Goal: Find specific page/section: Find specific page/section

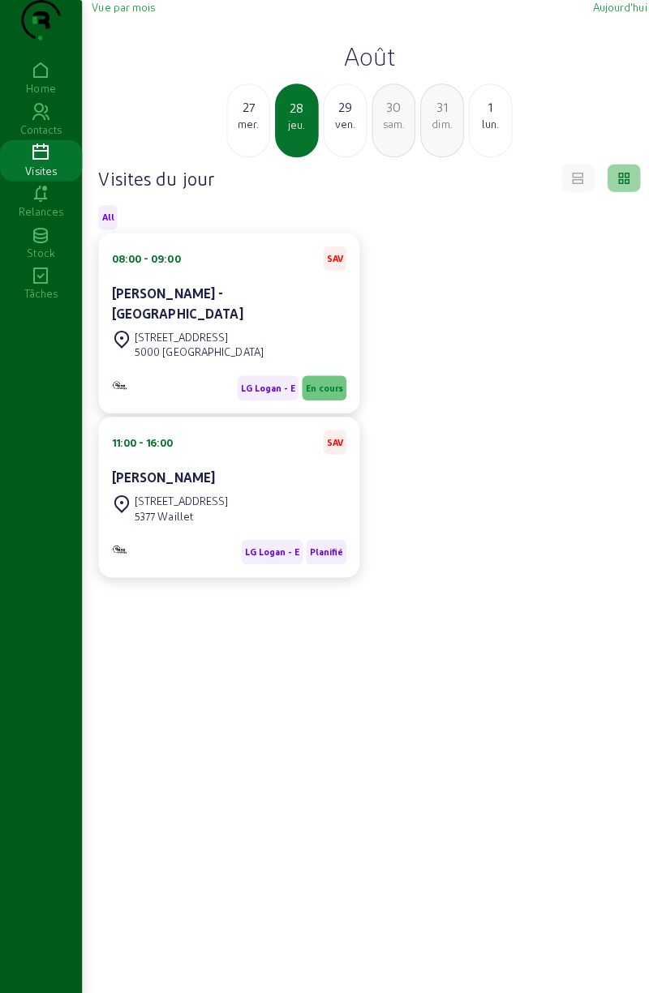
click at [256, 350] on div "[STREET_ADDRESS]" at bounding box center [226, 341] width 232 height 36
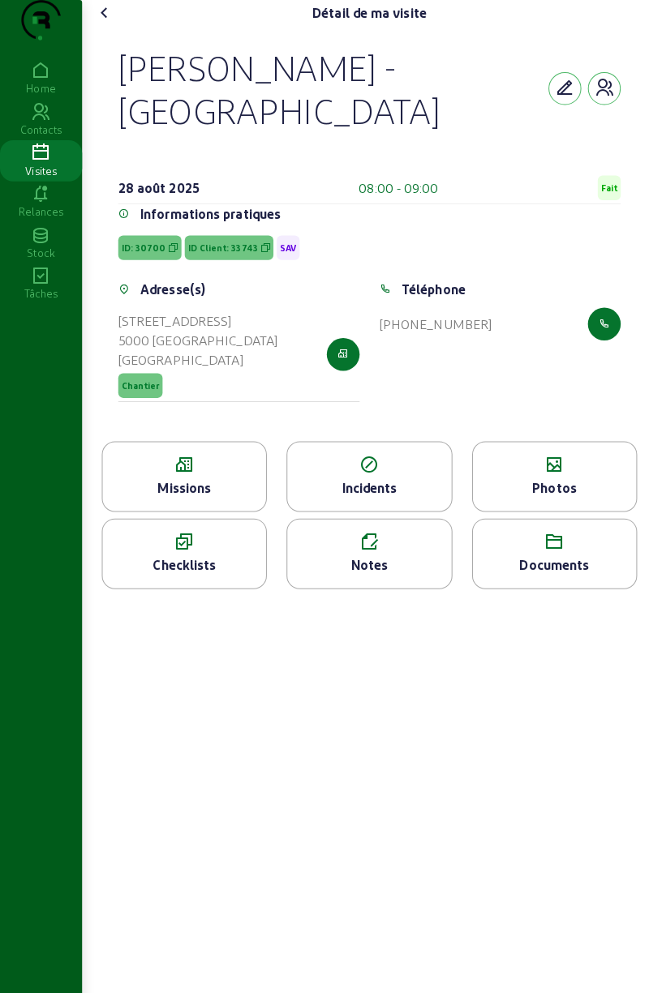
click at [564, 473] on div "Photos" at bounding box center [547, 482] width 161 height 19
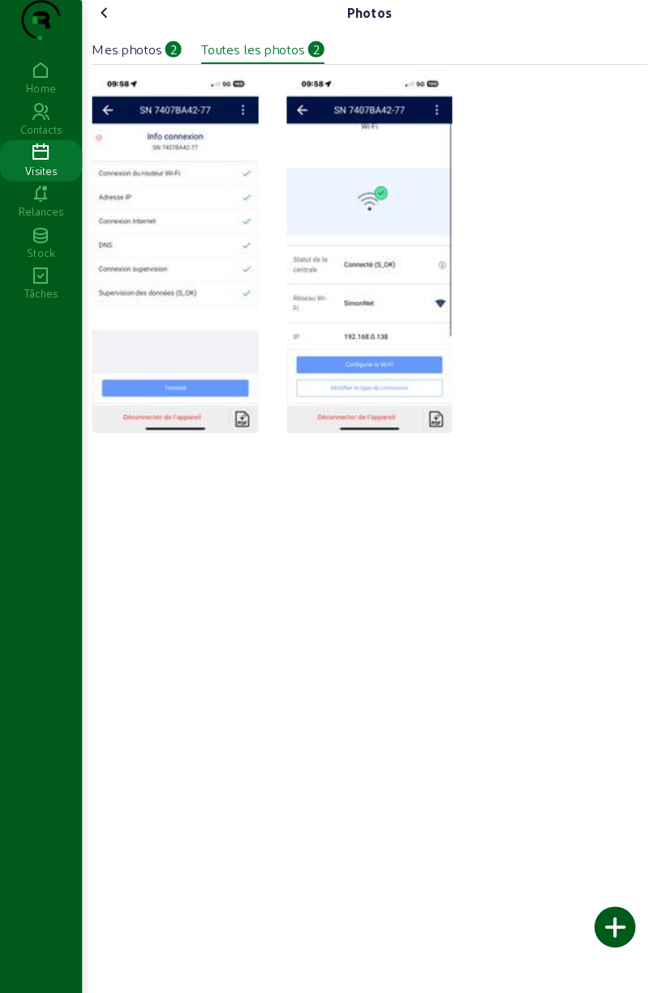
click at [151, 58] on div "Mes photos" at bounding box center [125, 48] width 69 height 19
click at [117, 26] on cam-font-icon at bounding box center [104, 13] width 26 height 26
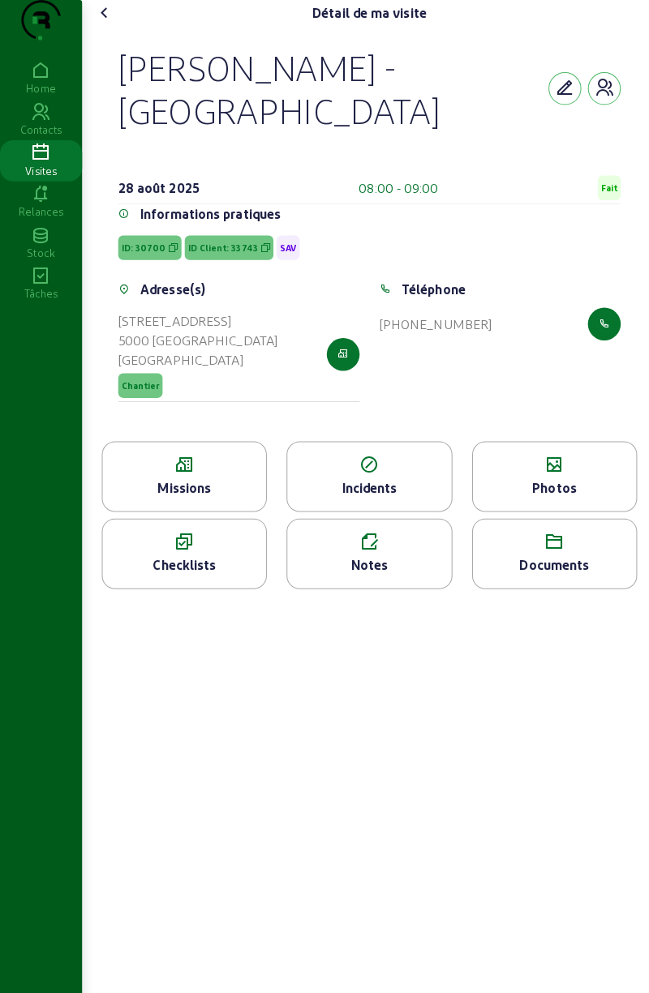
click at [389, 473] on div "Incidents" at bounding box center [364, 482] width 161 height 19
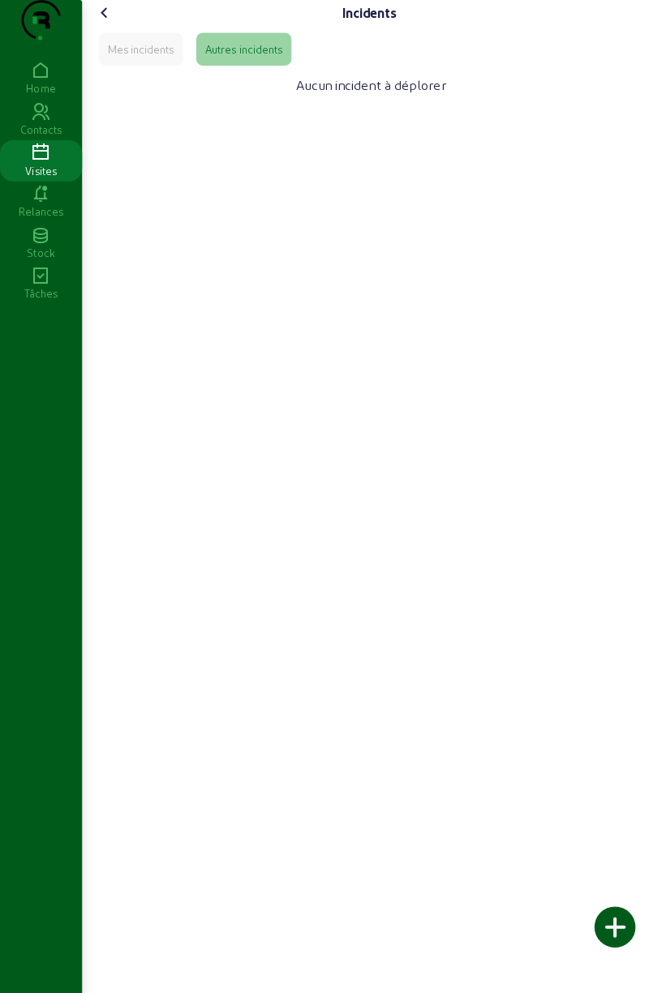
click at [114, 23] on icon at bounding box center [103, 12] width 19 height 19
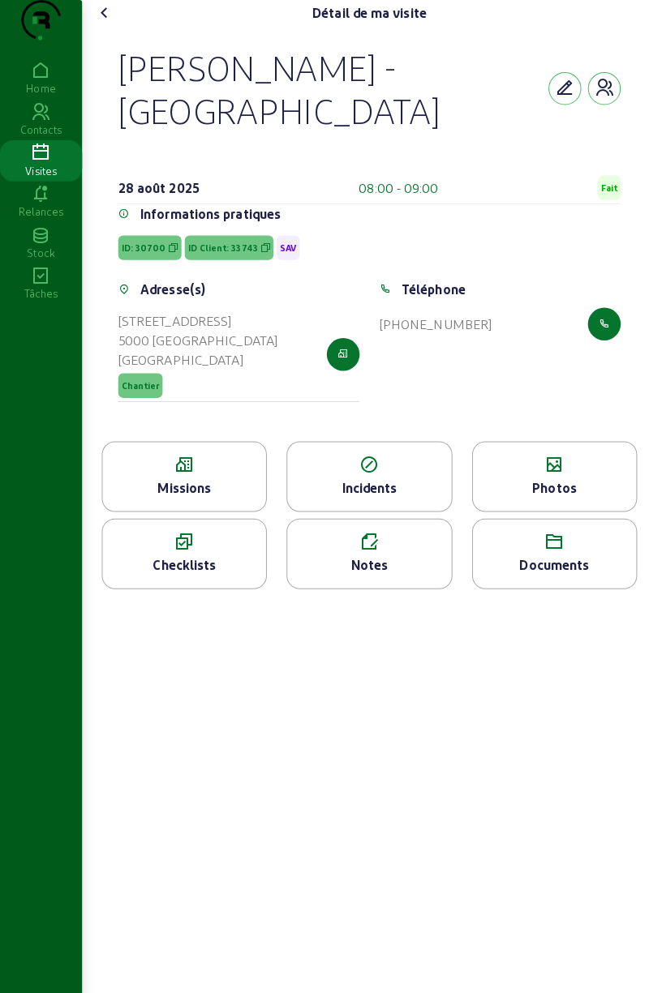
click at [225, 473] on div "Missions" at bounding box center [181, 482] width 161 height 19
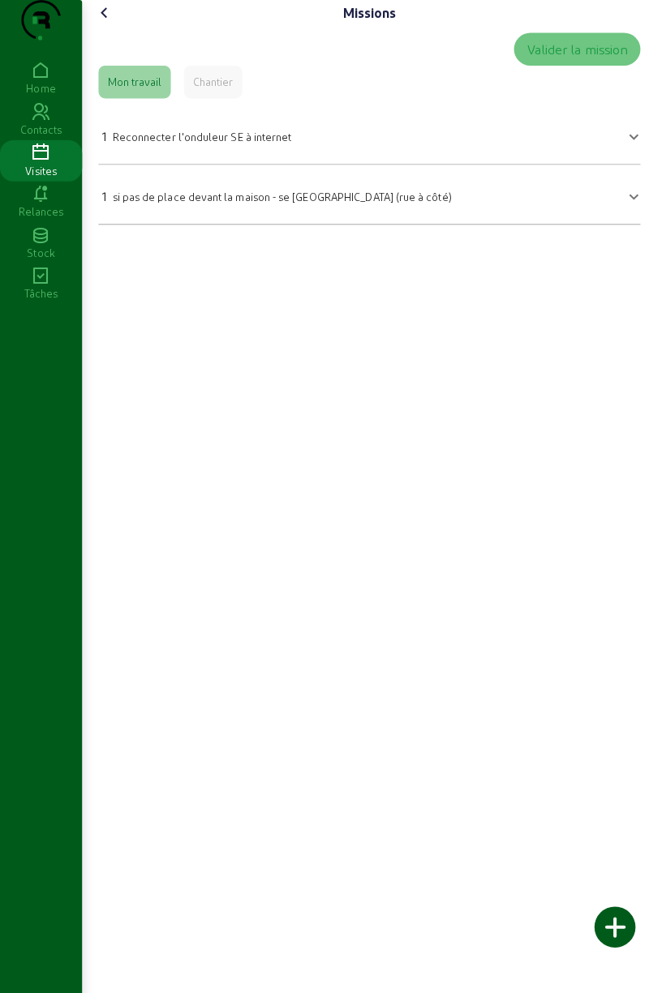
click at [113, 23] on icon at bounding box center [103, 12] width 19 height 19
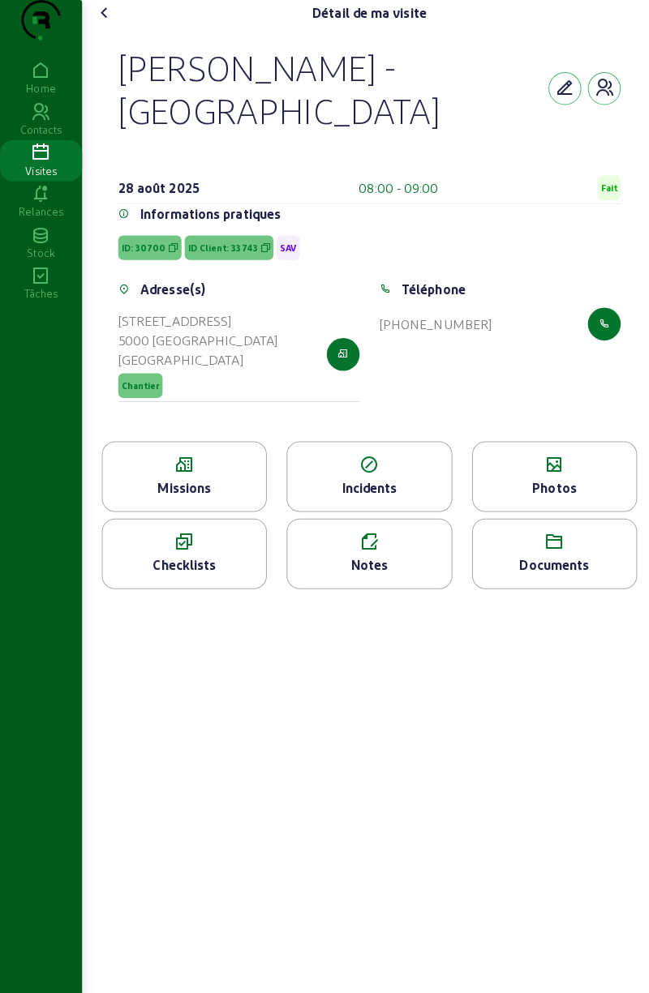
click at [115, 26] on cam-font-icon at bounding box center [104, 13] width 26 height 26
